Goal: Task Accomplishment & Management: Manage account settings

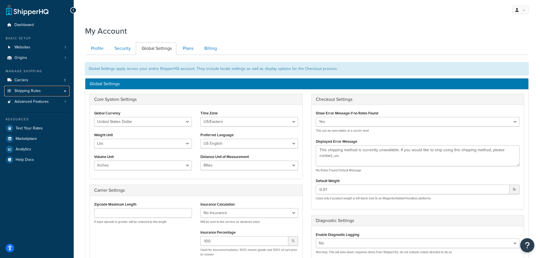
click at [37, 90] on span "Shipping Rules" at bounding box center [27, 91] width 26 height 5
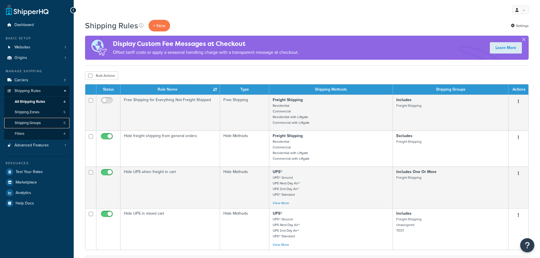
click at [33, 121] on span "Shipping Groups" at bounding box center [28, 123] width 26 height 5
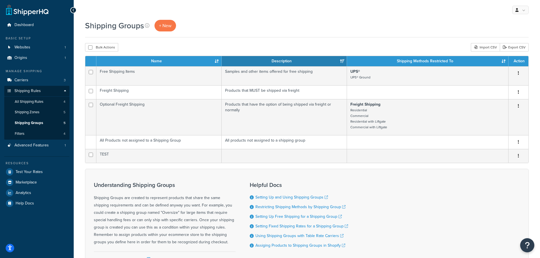
click at [517, 156] on button "button" at bounding box center [518, 156] width 8 height 9
click at [489, 190] on link "Delete" at bounding box center [495, 191] width 45 height 12
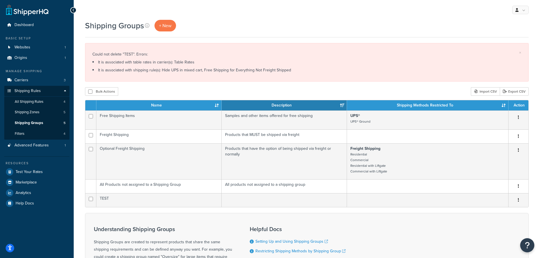
click at [320, 21] on div "Shipping Groups + New" at bounding box center [306, 26] width 443 height 12
click at [242, 20] on div "Shipping Groups + New" at bounding box center [306, 26] width 443 height 12
click at [33, 103] on span "All Shipping Rules" at bounding box center [29, 101] width 29 height 5
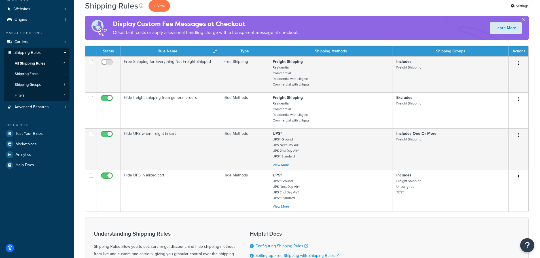
scroll to position [28, 0]
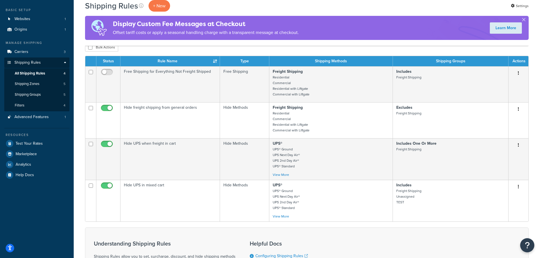
click at [517, 187] on button "button" at bounding box center [518, 186] width 8 height 9
click at [499, 200] on link "Edit" at bounding box center [499, 198] width 45 height 12
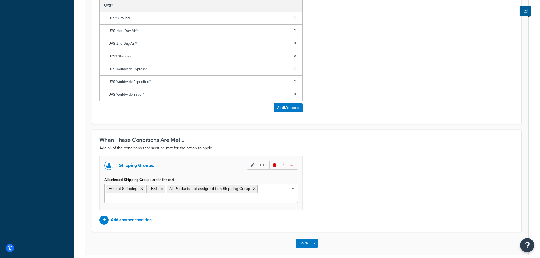
scroll to position [303, 0]
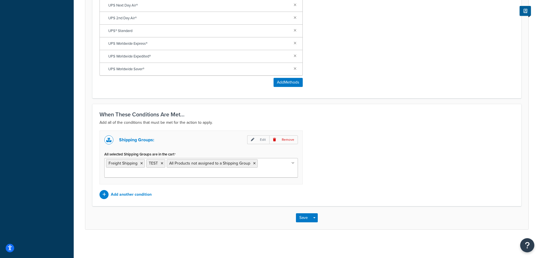
click at [162, 163] on icon at bounding box center [162, 163] width 3 height 3
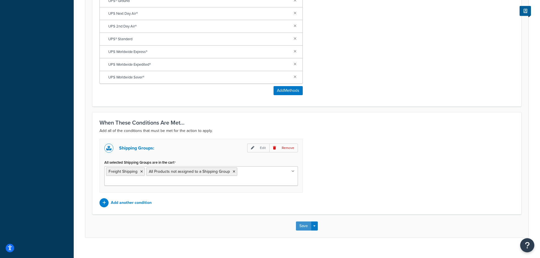
click at [302, 222] on button "Save" at bounding box center [303, 226] width 15 height 9
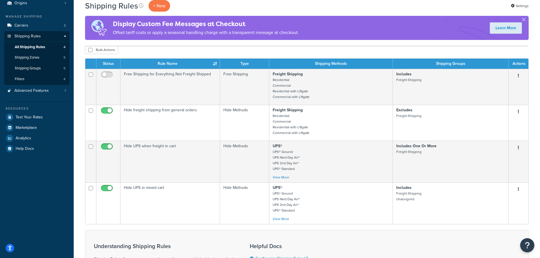
scroll to position [57, 0]
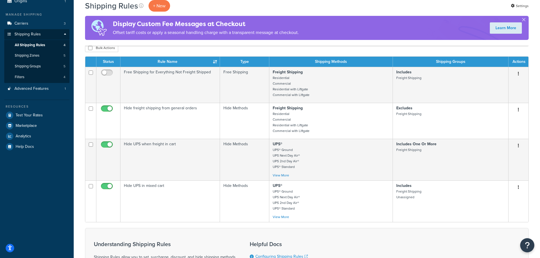
drag, startPoint x: 199, startPoint y: 85, endPoint x: 251, endPoint y: 50, distance: 62.2
click at [251, 50] on div "Bulk Actions Duplicate Delete" at bounding box center [306, 48] width 443 height 8
click at [34, 64] on span "Shipping Groups" at bounding box center [28, 66] width 26 height 5
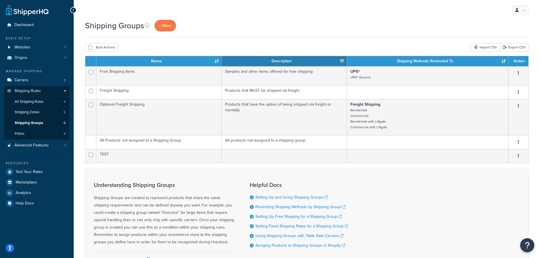
click at [518, 155] on button "button" at bounding box center [518, 156] width 8 height 9
click at [497, 191] on link "Delete" at bounding box center [495, 191] width 45 height 12
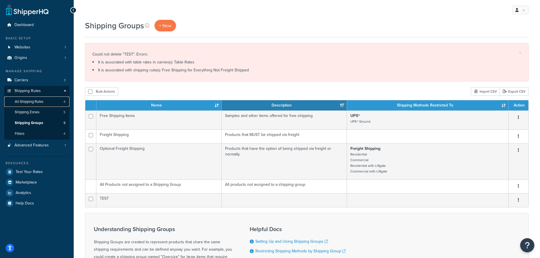
click at [41, 103] on span "All Shipping Rules" at bounding box center [29, 101] width 29 height 5
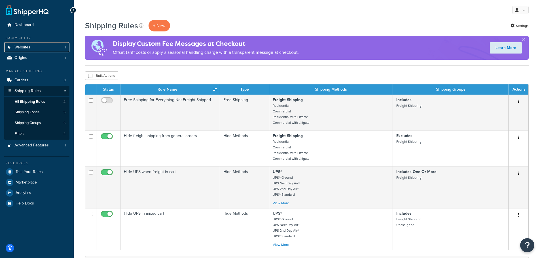
click at [25, 48] on span "Websites" at bounding box center [22, 47] width 16 height 5
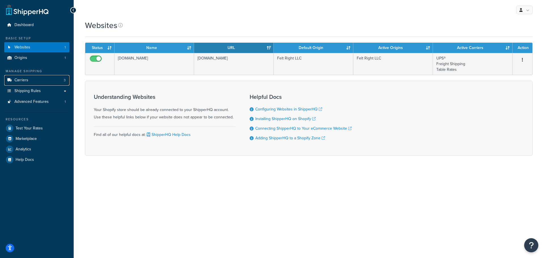
click at [25, 80] on span "Carriers" at bounding box center [21, 80] width 14 height 5
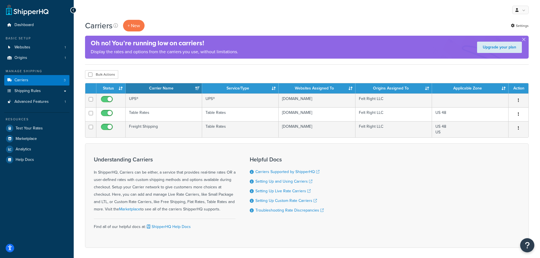
click at [518, 113] on icon "button" at bounding box center [518, 114] width 1 height 4
click at [493, 127] on link "Edit" at bounding box center [495, 126] width 45 height 12
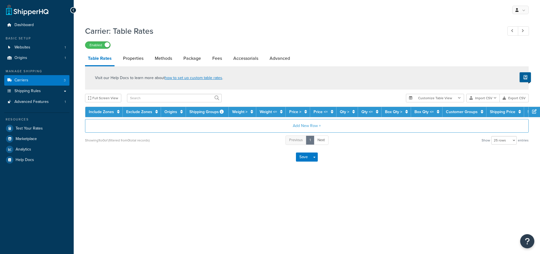
select select "25"
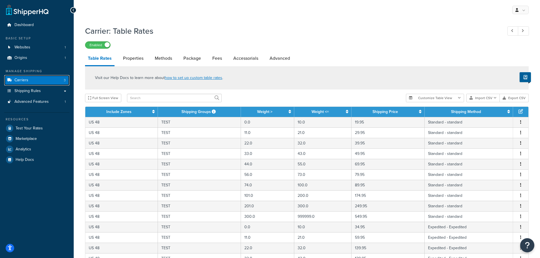
click at [21, 79] on span "Carriers" at bounding box center [21, 80] width 14 height 5
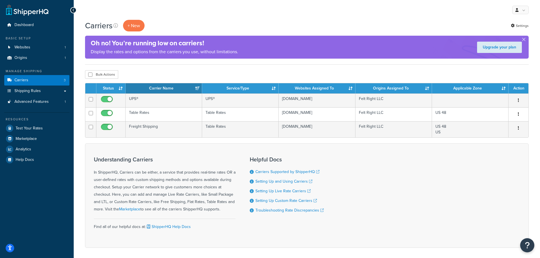
click at [520, 114] on button "button" at bounding box center [518, 114] width 8 height 9
click at [489, 149] on link "Delete" at bounding box center [495, 149] width 45 height 12
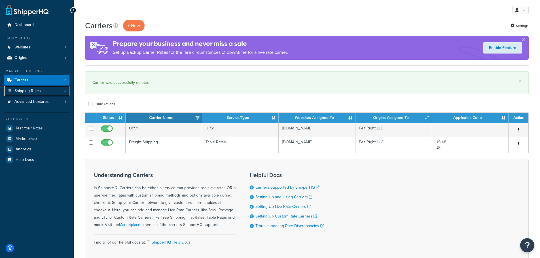
click at [35, 91] on span "Shipping Rules" at bounding box center [27, 91] width 26 height 5
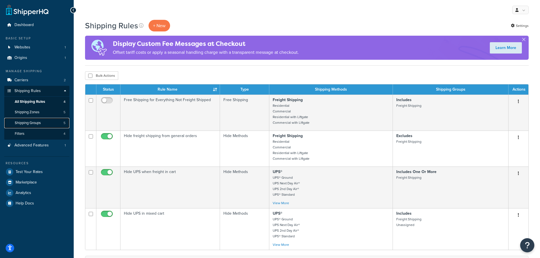
click at [28, 123] on span "Shipping Groups" at bounding box center [28, 123] width 26 height 5
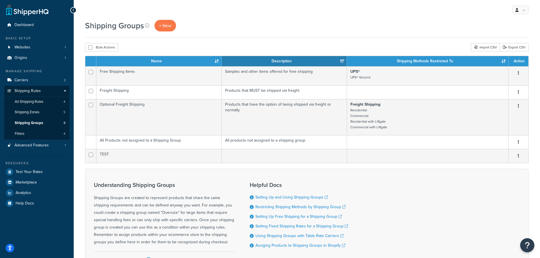
click at [518, 156] on icon "button" at bounding box center [518, 156] width 1 height 4
click at [489, 190] on link "Delete" at bounding box center [495, 191] width 45 height 12
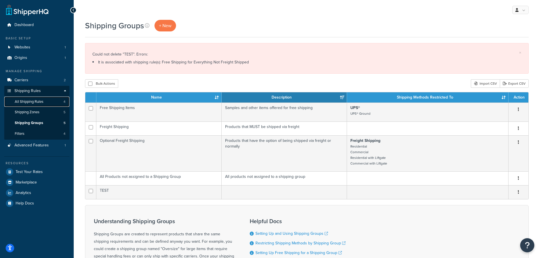
click at [37, 102] on span "All Shipping Rules" at bounding box center [29, 101] width 29 height 5
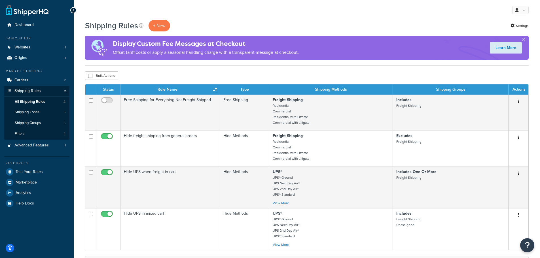
click at [518, 102] on icon "button" at bounding box center [518, 101] width 1 height 4
click at [494, 112] on link "Edit" at bounding box center [499, 113] width 45 height 12
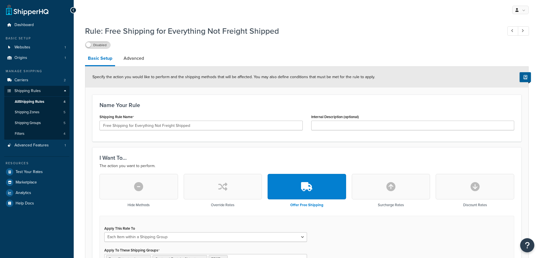
select select "ITEM"
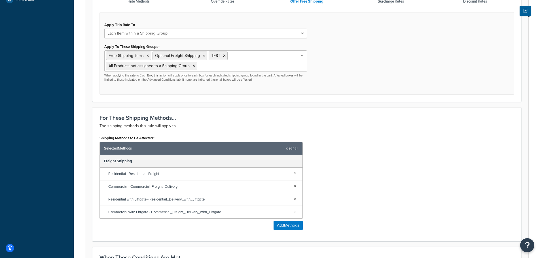
scroll to position [197, 0]
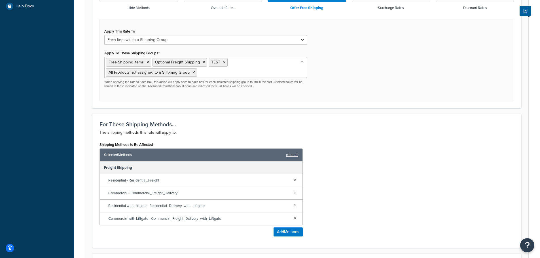
click at [225, 64] on icon at bounding box center [224, 62] width 3 height 3
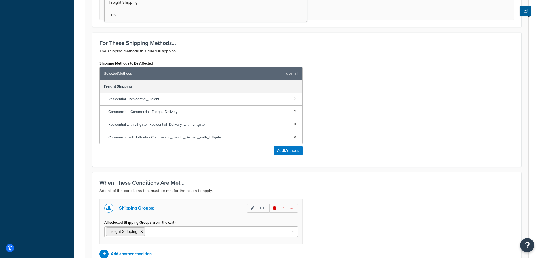
scroll to position [339, 0]
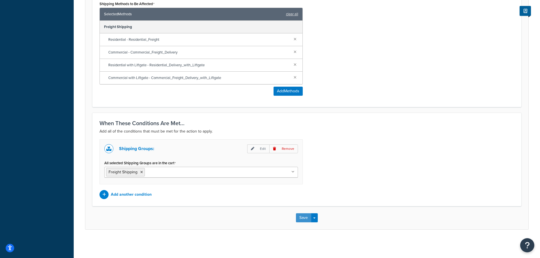
click at [307, 217] on button "Save" at bounding box center [303, 217] width 15 height 9
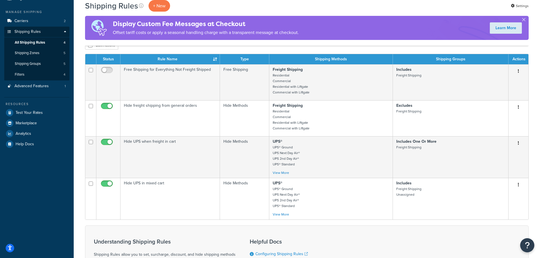
scroll to position [57, 0]
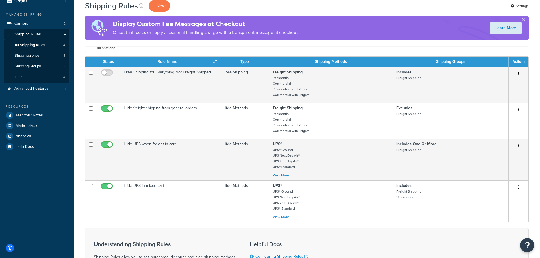
click at [518, 74] on icon "button" at bounding box center [518, 74] width 1 height 4
click at [491, 108] on link "Delete" at bounding box center [499, 108] width 45 height 12
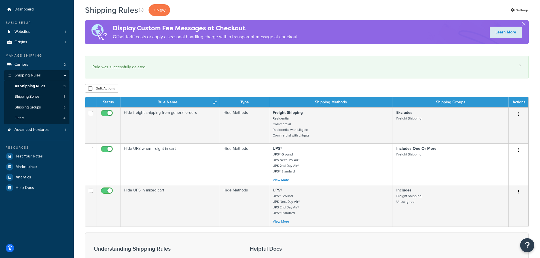
scroll to position [28, 0]
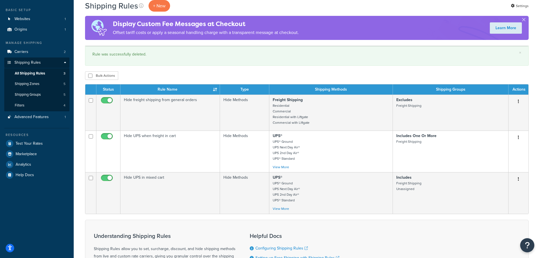
click at [109, 178] on input "checkbox" at bounding box center [108, 179] width 16 height 7
checkbox input "false"
click at [33, 143] on span "Test Your Rates" at bounding box center [29, 143] width 27 height 5
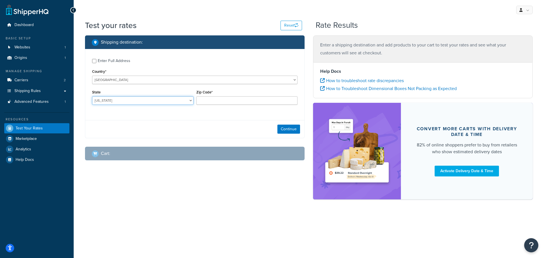
click at [137, 102] on select "Alabama Alaska American Samoa Arizona Arkansas Armed Forces Americas Armed Forc…" at bounding box center [142, 100] width 101 height 8
select select "ID"
click at [92, 97] on select "Alabama Alaska American Samoa Arizona Arkansas Armed Forces Americas Armed Forc…" at bounding box center [142, 100] width 101 height 8
click at [222, 99] on input "Zip Code*" at bounding box center [246, 100] width 101 height 8
type input "83440"
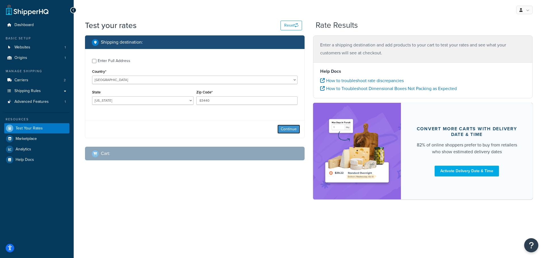
click at [289, 129] on button "Continue" at bounding box center [288, 129] width 23 height 9
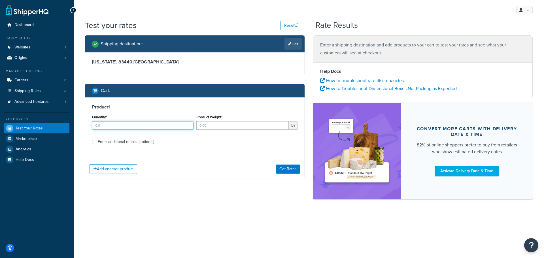
click at [126, 125] on input "Quantity*" at bounding box center [142, 125] width 101 height 8
type input "1"
click at [222, 125] on input "Product Weight*" at bounding box center [242, 125] width 93 height 8
type input "20"
click at [95, 142] on input "Enter additional details (optional)" at bounding box center [94, 142] width 4 height 4
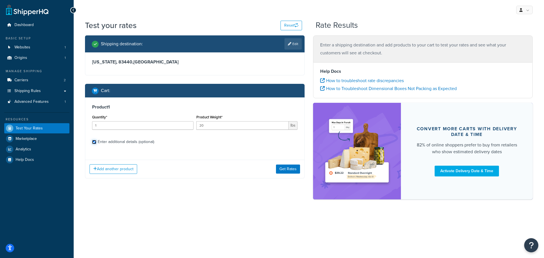
checkbox input "true"
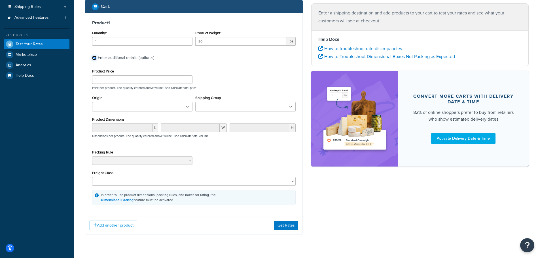
scroll to position [85, 0]
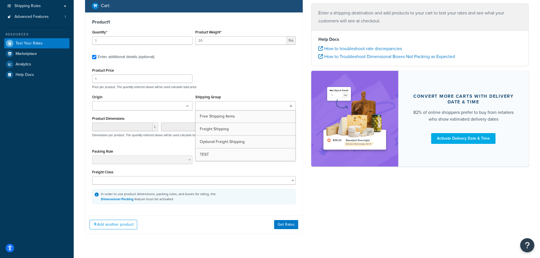
click at [221, 108] on input "Shipping Group" at bounding box center [222, 106] width 50 height 6
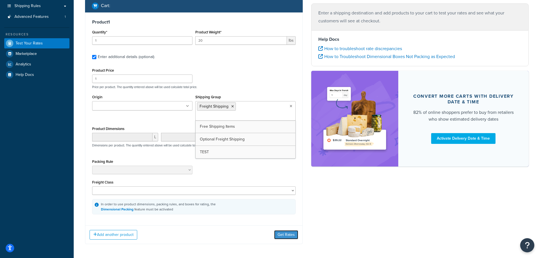
click at [284, 230] on button "Get Rates" at bounding box center [286, 234] width 24 height 9
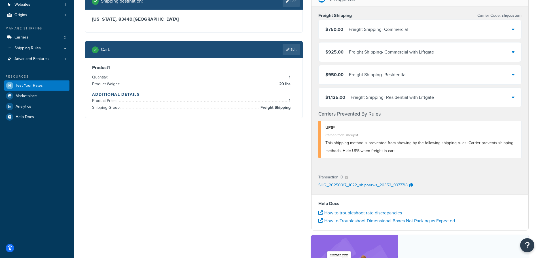
scroll to position [0, 0]
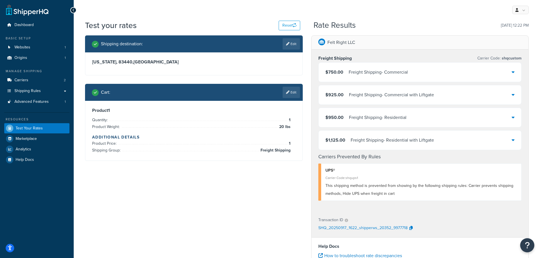
click at [292, 93] on link "Edit" at bounding box center [290, 92] width 17 height 11
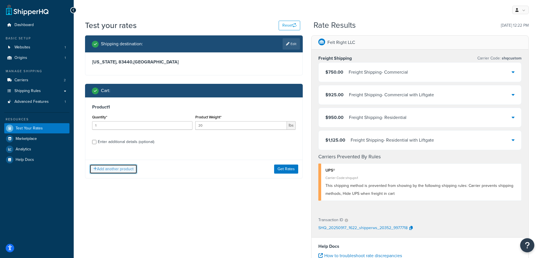
click at [119, 171] on button "Add another product" at bounding box center [114, 169] width 48 height 10
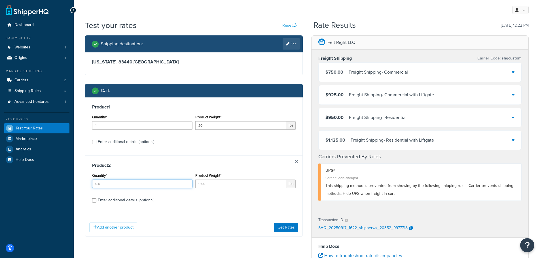
click at [172, 185] on input "Quantity*" at bounding box center [142, 184] width 100 height 8
type input "1"
click at [214, 186] on input "Product Weight*" at bounding box center [241, 184] width 92 height 8
type input "5"
click at [96, 201] on div "Enter additional details (optional)" at bounding box center [193, 199] width 203 height 9
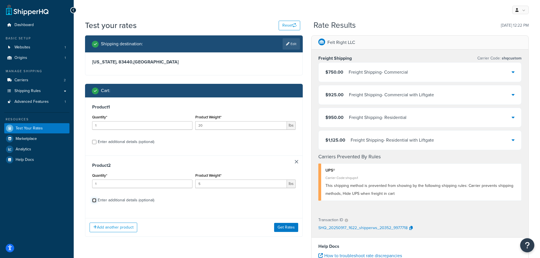
click at [94, 202] on input "Enter additional details (optional)" at bounding box center [94, 200] width 4 height 4
checkbox input "true"
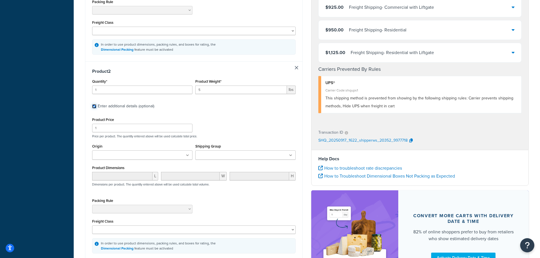
scroll to position [255, 0]
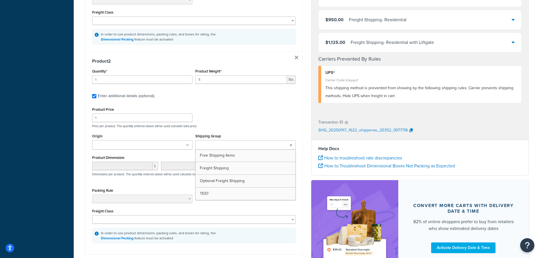
click at [249, 141] on ul at bounding box center [245, 144] width 100 height 9
click at [220, 207] on div "Freight Class 50 55 60 65 70 77.5 85 92.5 100 110 125 150 175 200 250 300 400 5…" at bounding box center [193, 215] width 203 height 16
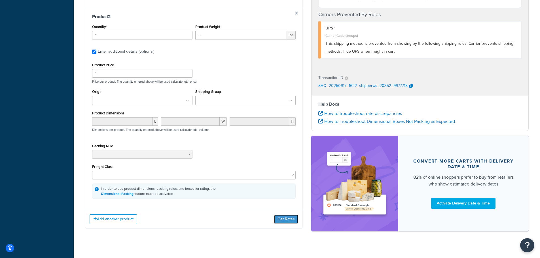
click at [286, 215] on button "Get Rates" at bounding box center [286, 219] width 24 height 9
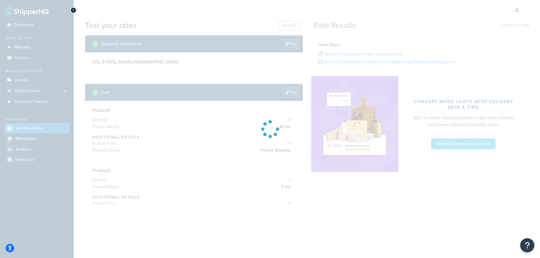
scroll to position [0, 0]
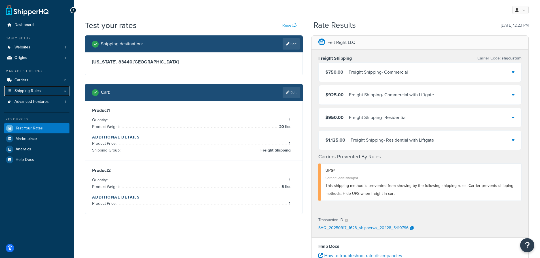
click at [32, 89] on span "Shipping Rules" at bounding box center [27, 91] width 26 height 5
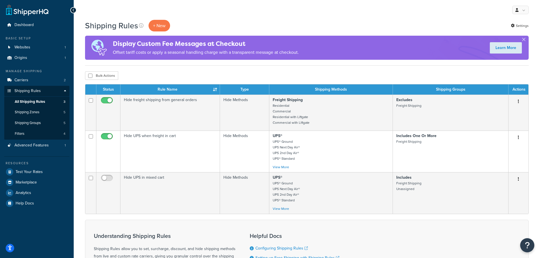
scroll to position [28, 0]
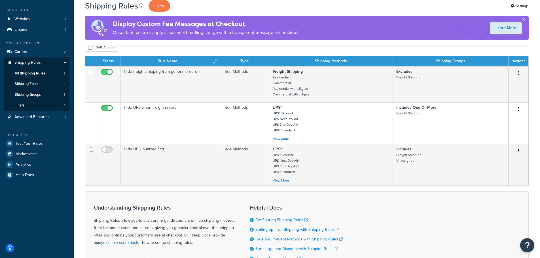
click at [519, 150] on button "button" at bounding box center [518, 150] width 8 height 9
click at [496, 184] on link "Delete" at bounding box center [499, 185] width 45 height 12
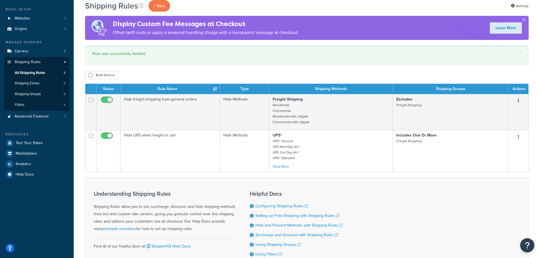
scroll to position [28, 0]
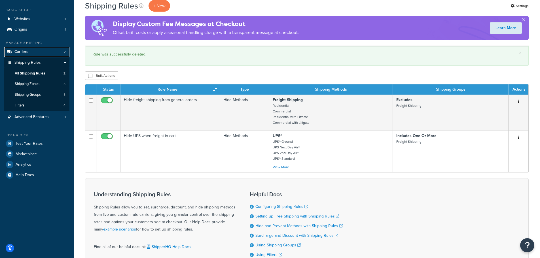
click at [25, 50] on span "Carriers" at bounding box center [21, 52] width 14 height 5
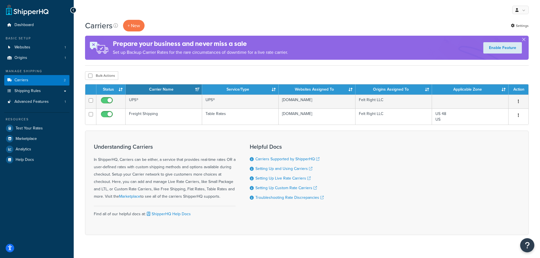
click at [517, 115] on button "button" at bounding box center [518, 115] width 8 height 9
click at [503, 128] on link "Edit" at bounding box center [495, 127] width 45 height 12
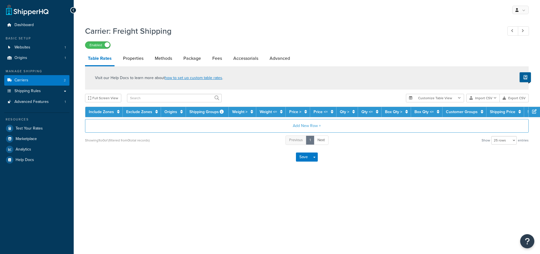
select select "25"
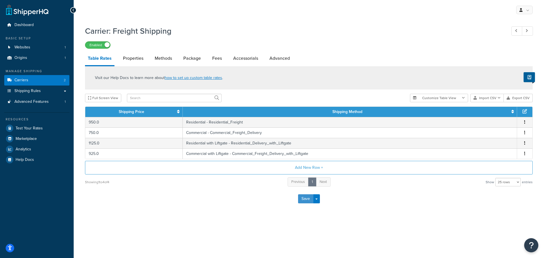
click at [306, 198] on button "Save" at bounding box center [305, 198] width 15 height 9
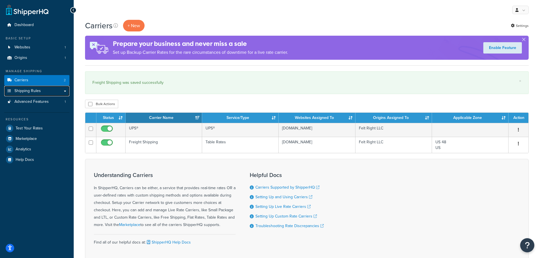
click at [26, 92] on span "Shipping Rules" at bounding box center [27, 91] width 26 height 5
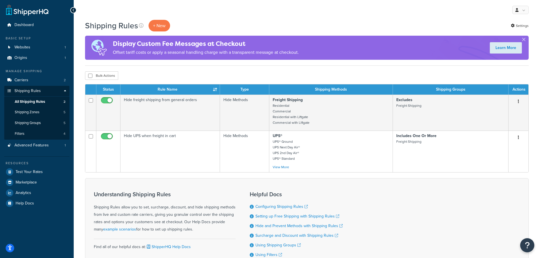
click at [518, 101] on icon "button" at bounding box center [518, 101] width 1 height 4
click at [498, 114] on link "Edit" at bounding box center [499, 113] width 45 height 12
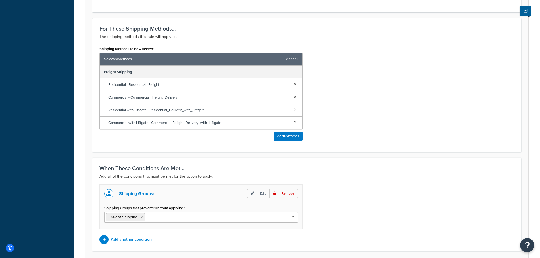
scroll to position [256, 0]
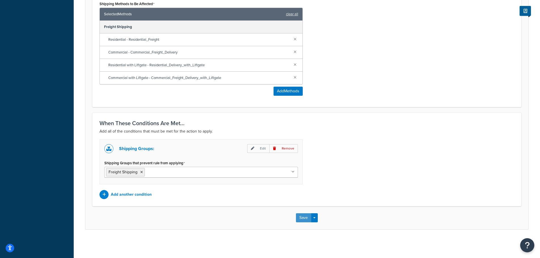
click at [302, 218] on button "Save" at bounding box center [303, 217] width 15 height 9
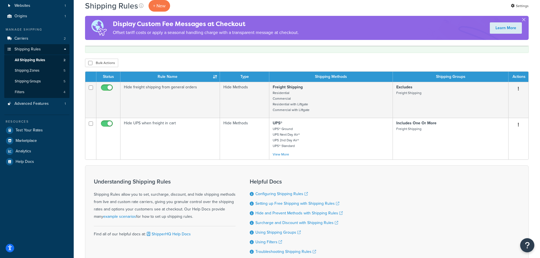
scroll to position [57, 0]
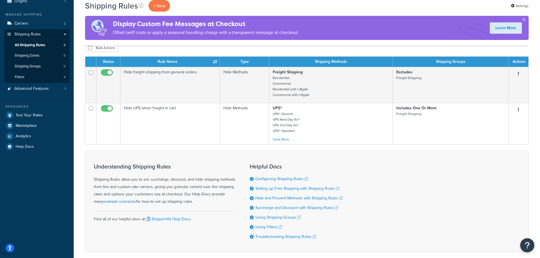
click at [518, 109] on button "button" at bounding box center [518, 109] width 8 height 9
click at [506, 122] on link "Edit" at bounding box center [499, 121] width 45 height 12
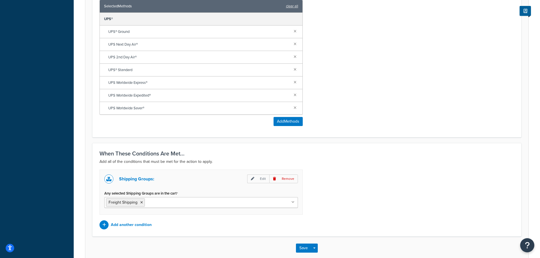
scroll to position [283, 0]
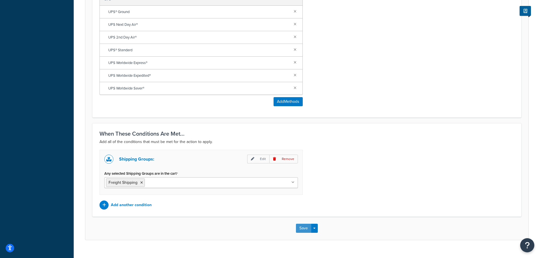
click at [301, 232] on button "Save" at bounding box center [303, 228] width 15 height 9
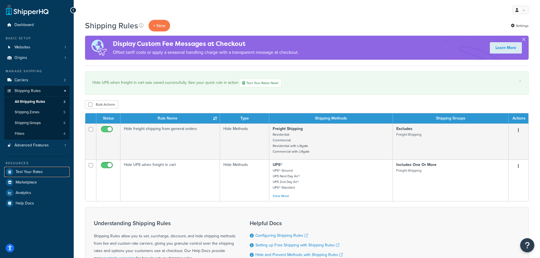
click at [33, 171] on span "Test Your Rates" at bounding box center [29, 172] width 27 height 5
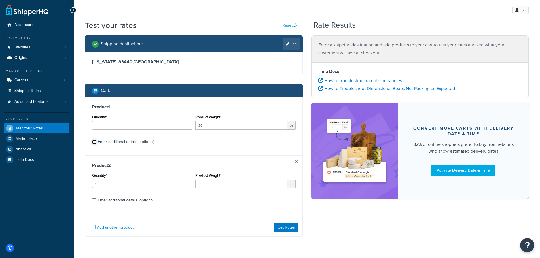
click at [94, 142] on input "Enter additional details (optional)" at bounding box center [94, 142] width 4 height 4
checkbox input "true"
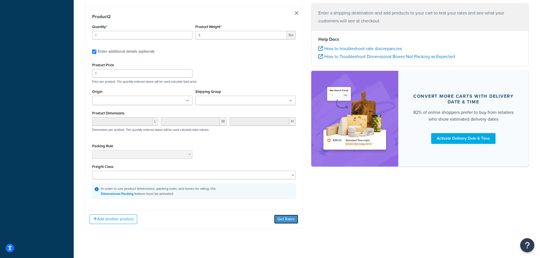
click at [278, 215] on button "Get Rates" at bounding box center [286, 219] width 24 height 9
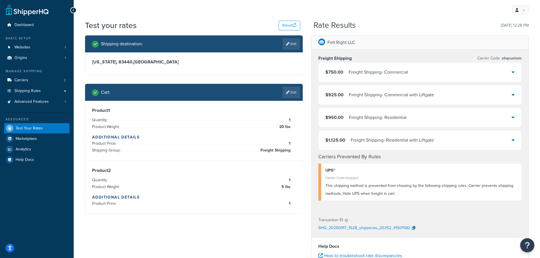
click at [291, 91] on link "Edit" at bounding box center [290, 92] width 17 height 11
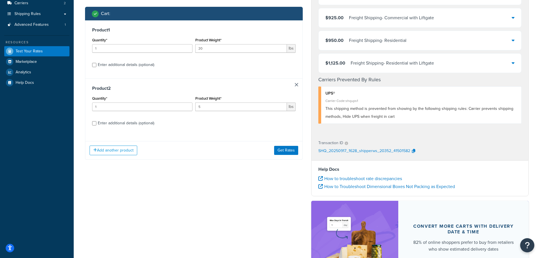
scroll to position [85, 0]
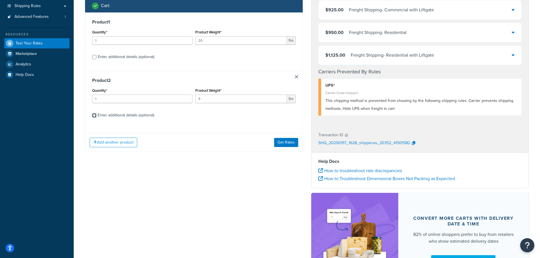
click at [95, 114] on input "Enter additional details (optional)" at bounding box center [94, 115] width 4 height 4
checkbox input "true"
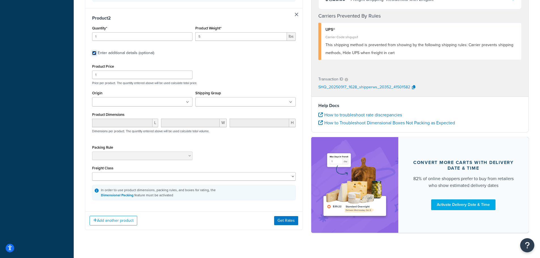
scroll to position [299, 0]
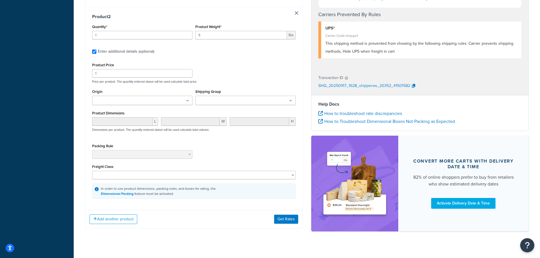
click at [216, 98] on input "Shipping Group" at bounding box center [222, 101] width 50 height 6
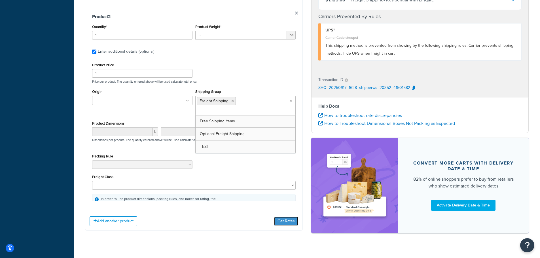
click at [285, 217] on button "Get Rates" at bounding box center [286, 221] width 24 height 9
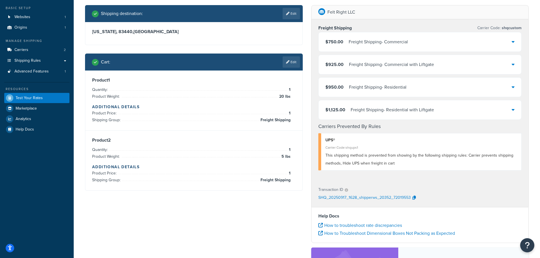
scroll to position [28, 0]
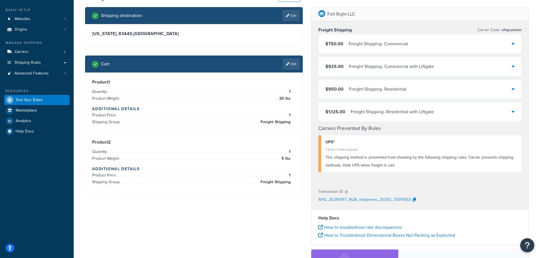
click at [290, 65] on link "Edit" at bounding box center [290, 63] width 17 height 11
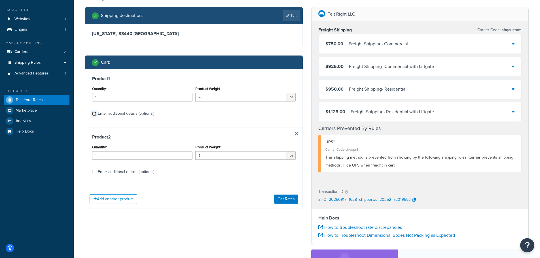
click at [94, 114] on input "Enter additional details (optional)" at bounding box center [94, 114] width 4 height 4
checkbox input "true"
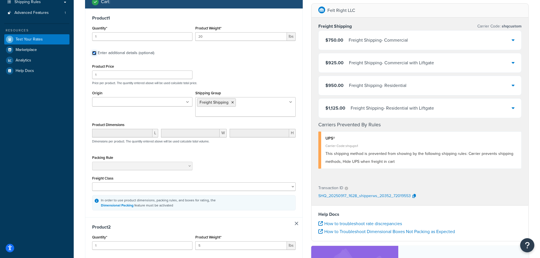
scroll to position [113, 0]
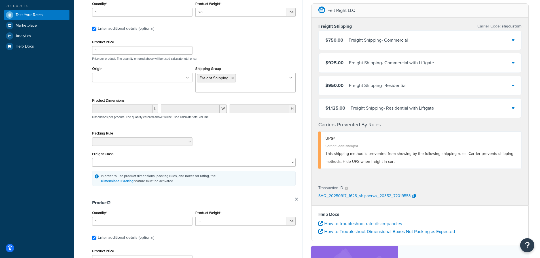
click at [232, 79] on icon at bounding box center [232, 77] width 3 height 3
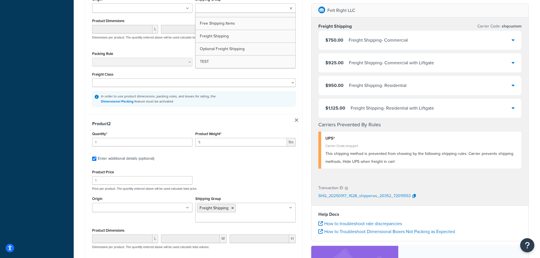
scroll to position [198, 0]
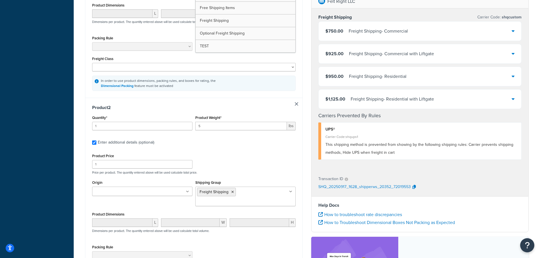
click at [232, 194] on icon at bounding box center [232, 191] width 3 height 3
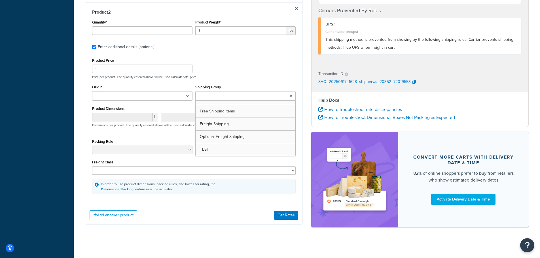
scroll to position [298, 0]
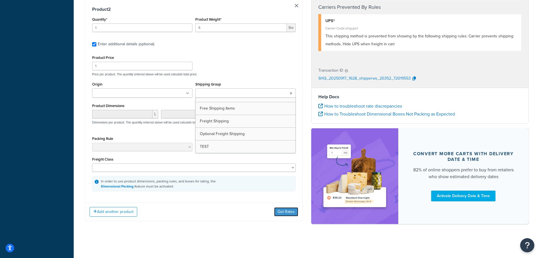
click at [283, 211] on button "Get Rates" at bounding box center [286, 211] width 24 height 9
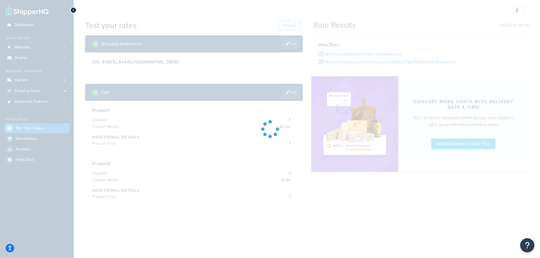
scroll to position [0, 0]
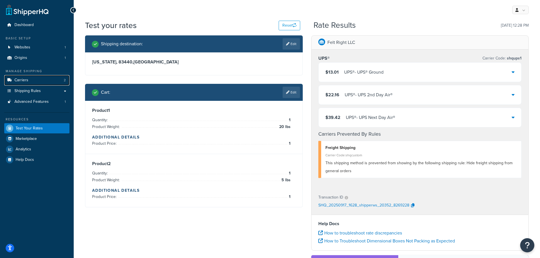
click at [35, 78] on link "Carriers 2" at bounding box center [36, 80] width 65 height 10
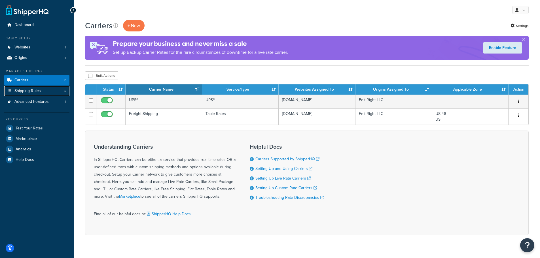
click at [32, 90] on span "Shipping Rules" at bounding box center [27, 91] width 26 height 5
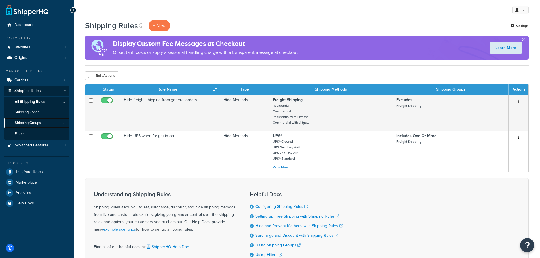
click at [35, 125] on span "Shipping Groups" at bounding box center [28, 123] width 26 height 5
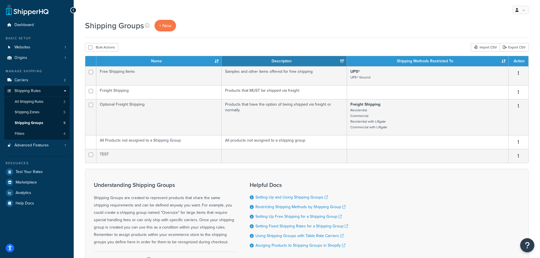
click at [518, 157] on icon "button" at bounding box center [518, 156] width 1 height 4
click at [487, 192] on link "Delete" at bounding box center [495, 191] width 45 height 12
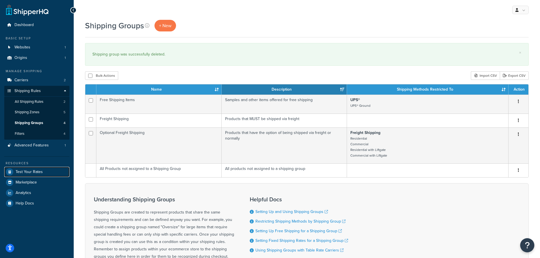
click at [35, 170] on span "Test Your Rates" at bounding box center [29, 172] width 27 height 5
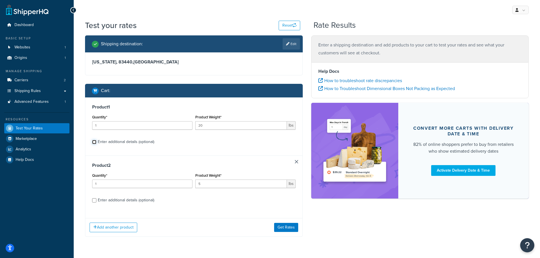
click at [93, 141] on input "Enter additional details (optional)" at bounding box center [94, 142] width 4 height 4
checkbox input "true"
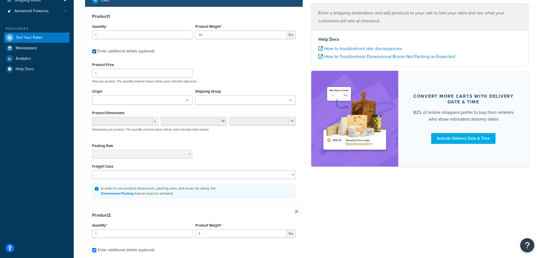
scroll to position [85, 0]
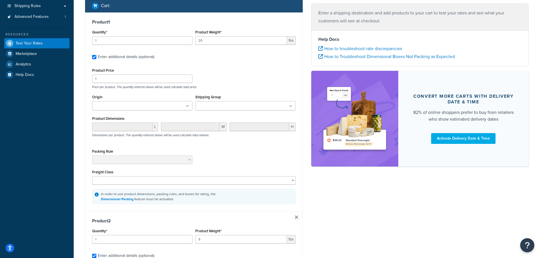
click at [209, 106] on input "Shipping Group" at bounding box center [222, 106] width 50 height 6
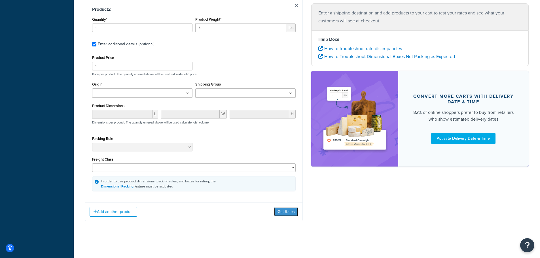
click at [282, 209] on button "Get Rates" at bounding box center [286, 211] width 24 height 9
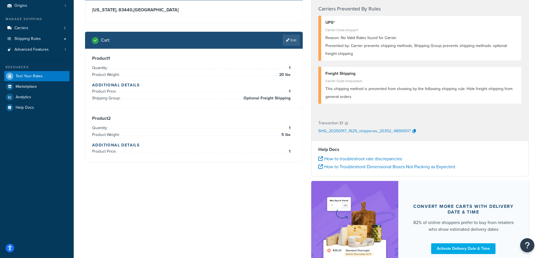
scroll to position [57, 0]
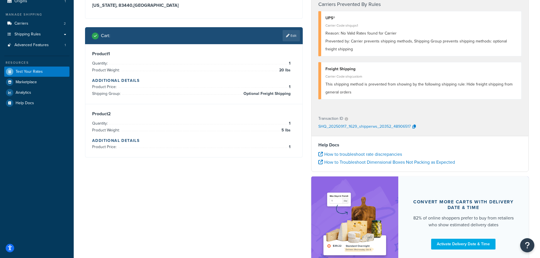
click at [292, 37] on link "Edit" at bounding box center [290, 35] width 17 height 11
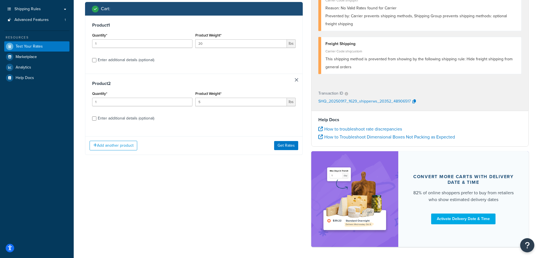
scroll to position [105, 0]
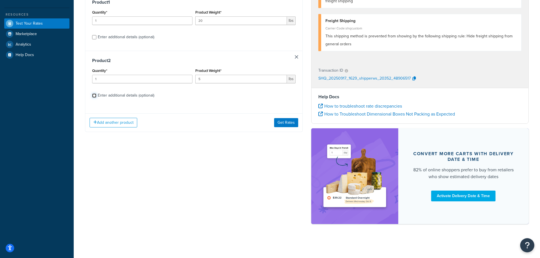
click at [94, 95] on input "Enter additional details (optional)" at bounding box center [94, 95] width 4 height 4
checkbox input "true"
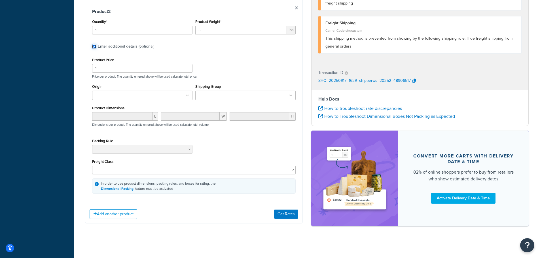
scroll to position [308, 0]
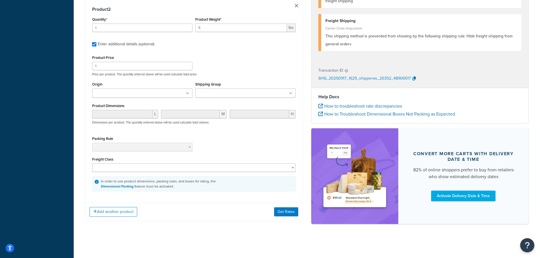
click at [220, 92] on input "Shipping Group" at bounding box center [222, 93] width 50 height 6
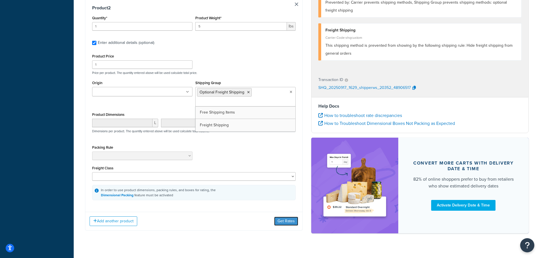
click at [288, 221] on button "Get Rates" at bounding box center [286, 221] width 24 height 9
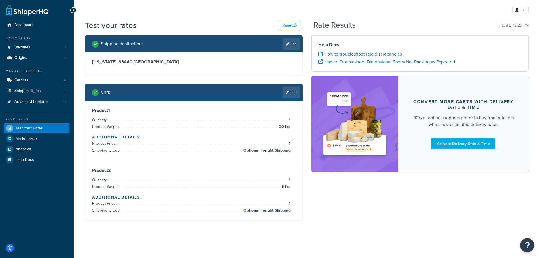
scroll to position [0, 0]
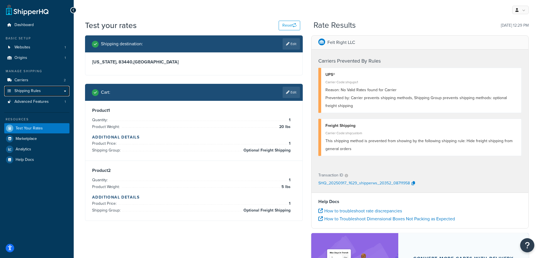
click at [34, 92] on span "Shipping Rules" at bounding box center [27, 91] width 26 height 5
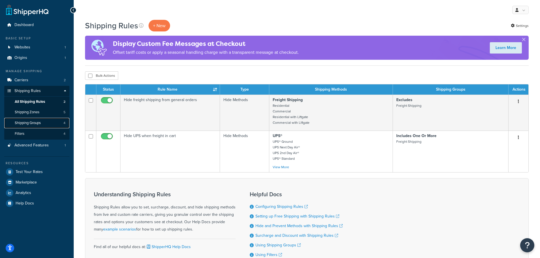
click at [37, 123] on span "Shipping Groups" at bounding box center [28, 123] width 26 height 5
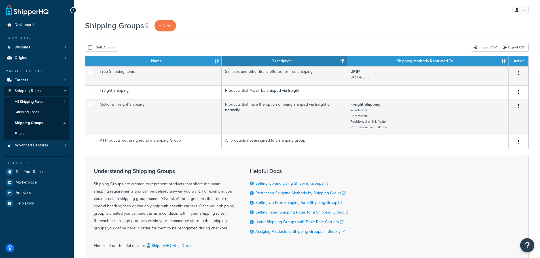
click at [517, 106] on button "button" at bounding box center [518, 106] width 8 height 9
click at [498, 141] on link "Delete" at bounding box center [495, 141] width 45 height 12
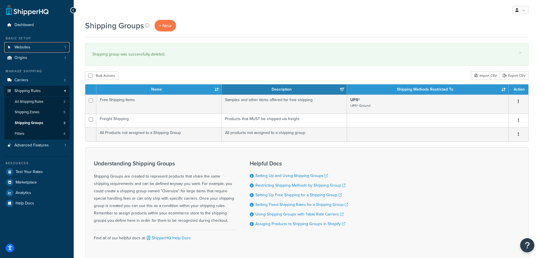
click at [26, 48] on span "Websites" at bounding box center [22, 47] width 16 height 5
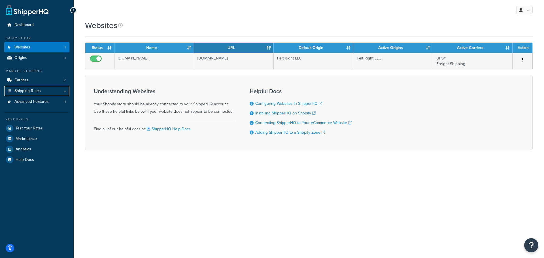
click at [62, 92] on link "Shipping Rules" at bounding box center [36, 91] width 65 height 10
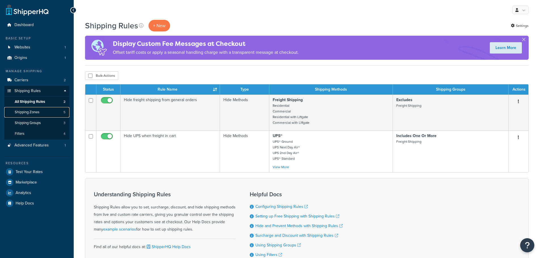
click at [36, 112] on span "Shipping Zones" at bounding box center [27, 112] width 25 height 5
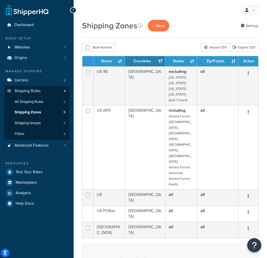
click at [248, 226] on icon "button" at bounding box center [248, 228] width 1 height 4
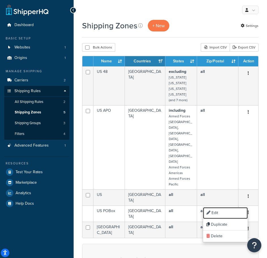
click at [232, 211] on link "Edit" at bounding box center [225, 213] width 45 height 12
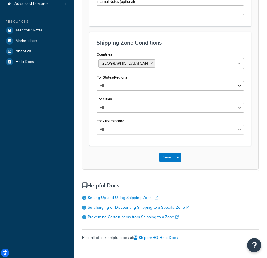
scroll to position [172, 0]
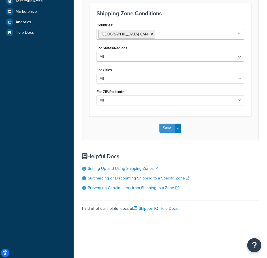
click at [166, 126] on button "Save" at bounding box center [166, 128] width 15 height 9
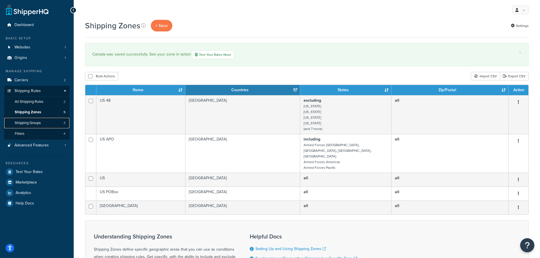
click at [36, 124] on span "Shipping Groups" at bounding box center [28, 123] width 26 height 5
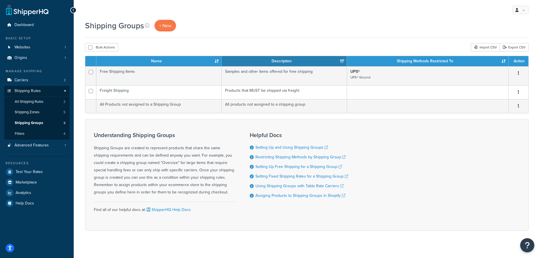
click at [518, 73] on icon "button" at bounding box center [518, 73] width 1 height 4
drag, startPoint x: 486, startPoint y: 110, endPoint x: 299, endPoint y: 20, distance: 207.7
click at [486, 110] on link "Delete" at bounding box center [495, 108] width 45 height 12
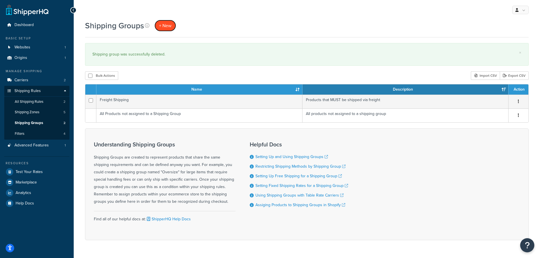
click at [166, 24] on span "+ New" at bounding box center [165, 25] width 12 height 7
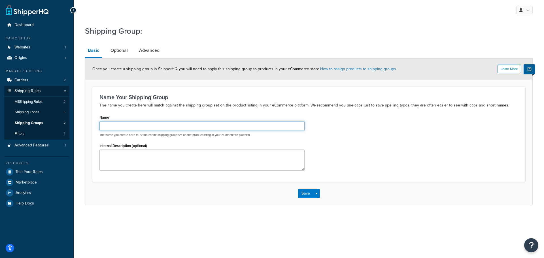
click at [144, 127] on input "Name" at bounding box center [201, 126] width 205 height 10
type input "F"
type input "Samples"
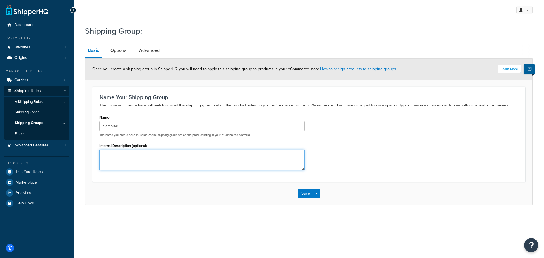
click at [273, 159] on textarea "Internal Description (optional)" at bounding box center [201, 160] width 205 height 21
type textarea "All Sample Products"
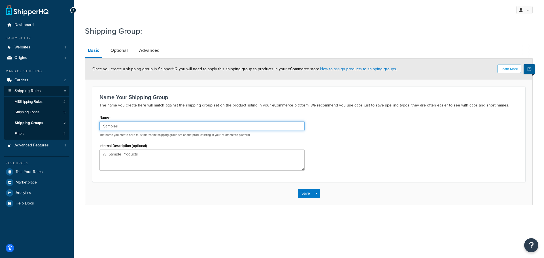
drag, startPoint x: 124, startPoint y: 129, endPoint x: 53, endPoint y: 123, distance: 71.1
click at [53, 123] on div "Dashboard Basic Setup Websites 1 Origins 1 Manage Shipping Carriers 2 Shipping …" at bounding box center [272, 129] width 544 height 258
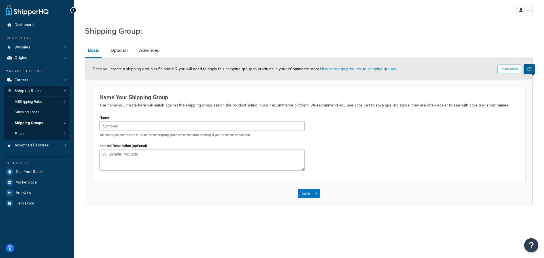
click at [117, 53] on link "Optional" at bounding box center [119, 51] width 23 height 14
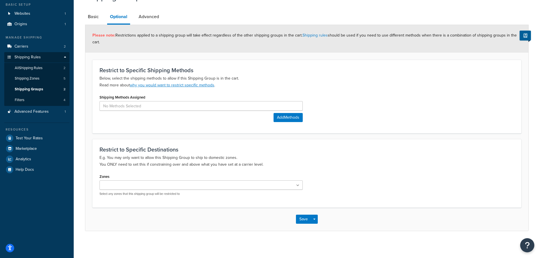
scroll to position [35, 0]
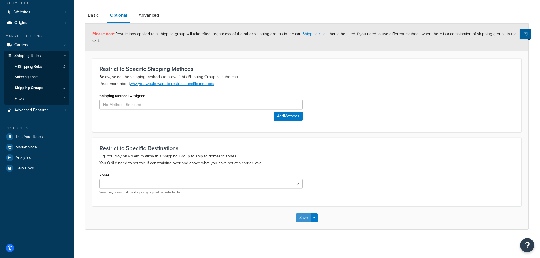
click at [303, 216] on button "Save" at bounding box center [303, 217] width 15 height 9
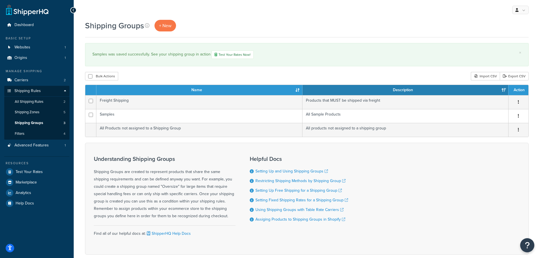
click at [517, 104] on button "button" at bounding box center [518, 102] width 8 height 9
click at [494, 117] on link "Edit" at bounding box center [495, 114] width 45 height 12
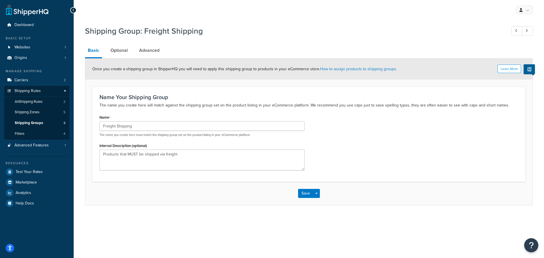
click at [122, 54] on link "Optional" at bounding box center [119, 51] width 23 height 14
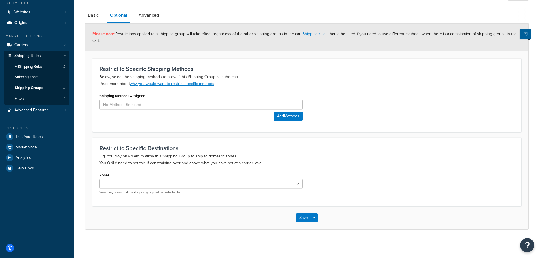
scroll to position [35, 0]
click at [301, 218] on button "Save" at bounding box center [303, 217] width 15 height 9
